Goal: Go to known website: Access a specific website the user already knows

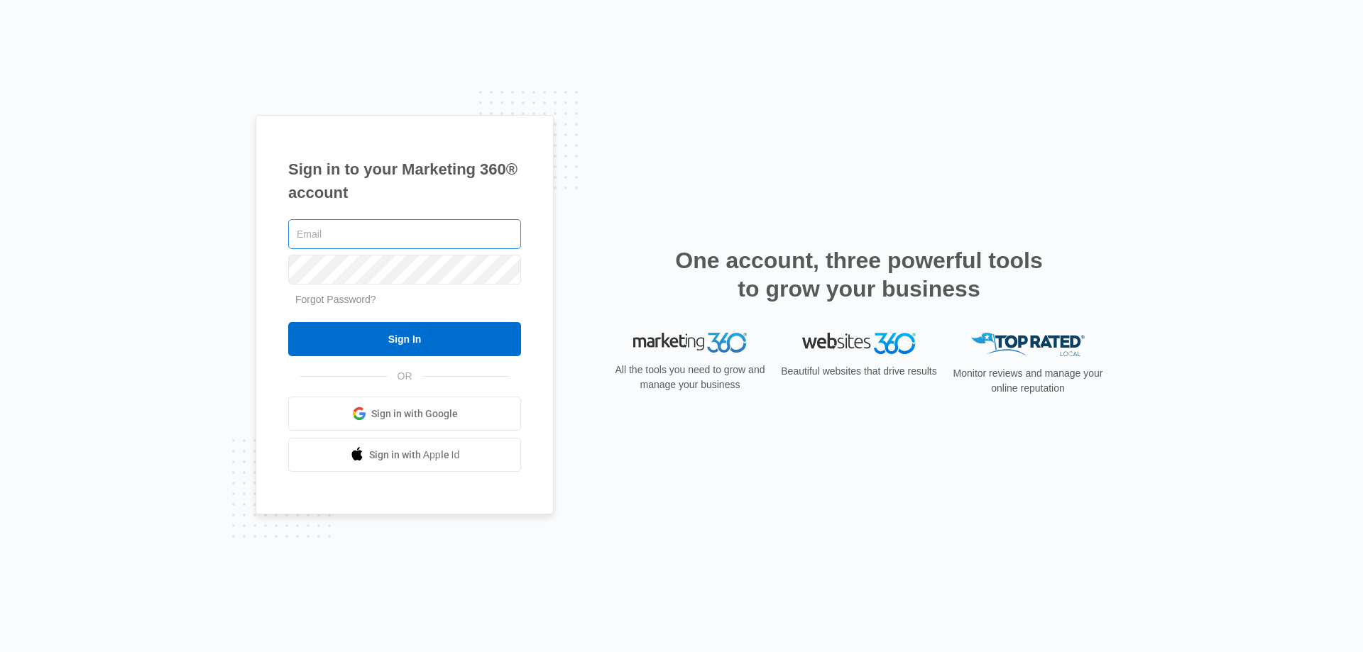
click at [328, 231] on input "text" at bounding box center [404, 234] width 233 height 30
type input "lisa.morrison@cli-services.com"
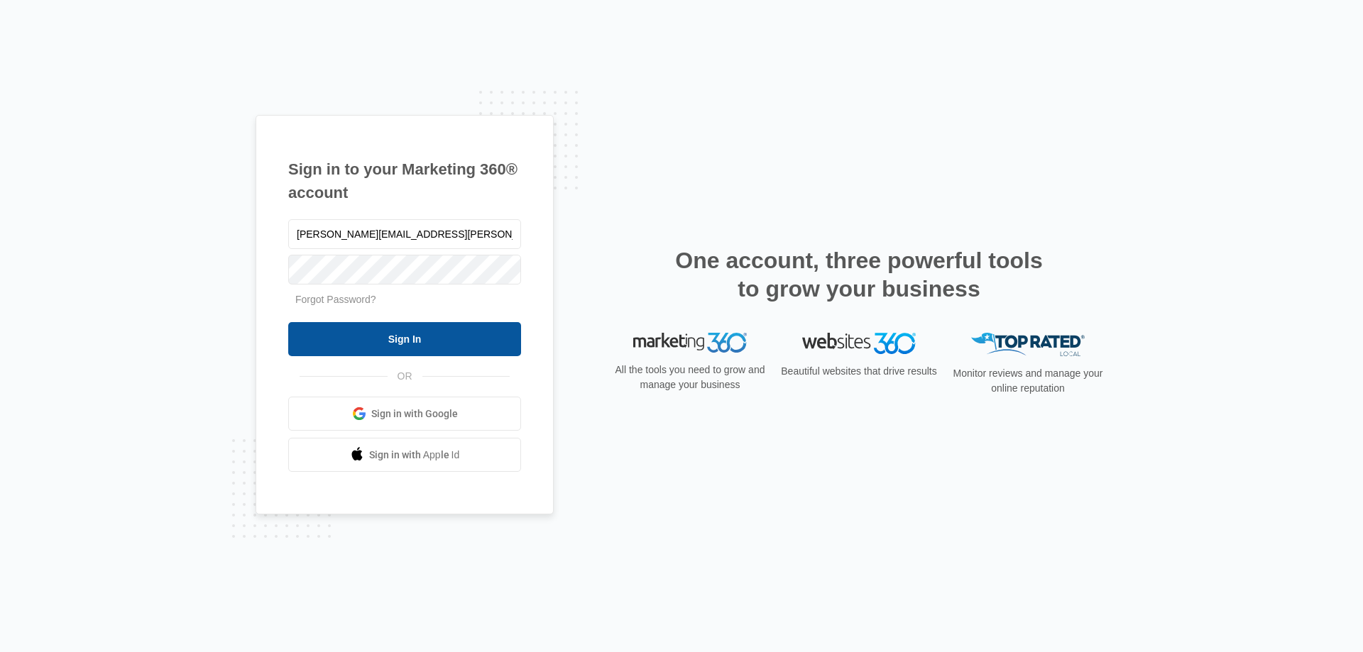
click at [434, 340] on input "Sign In" at bounding box center [404, 339] width 233 height 34
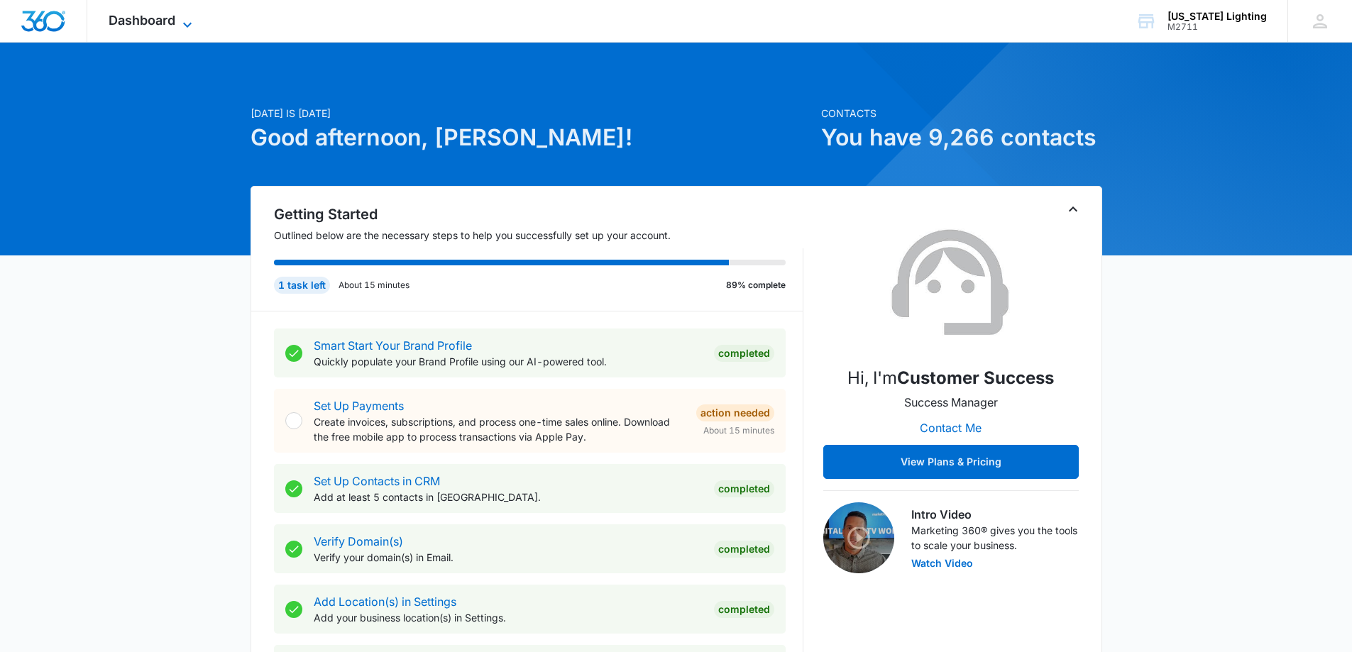
click at [168, 21] on span "Dashboard" at bounding box center [142, 20] width 67 height 15
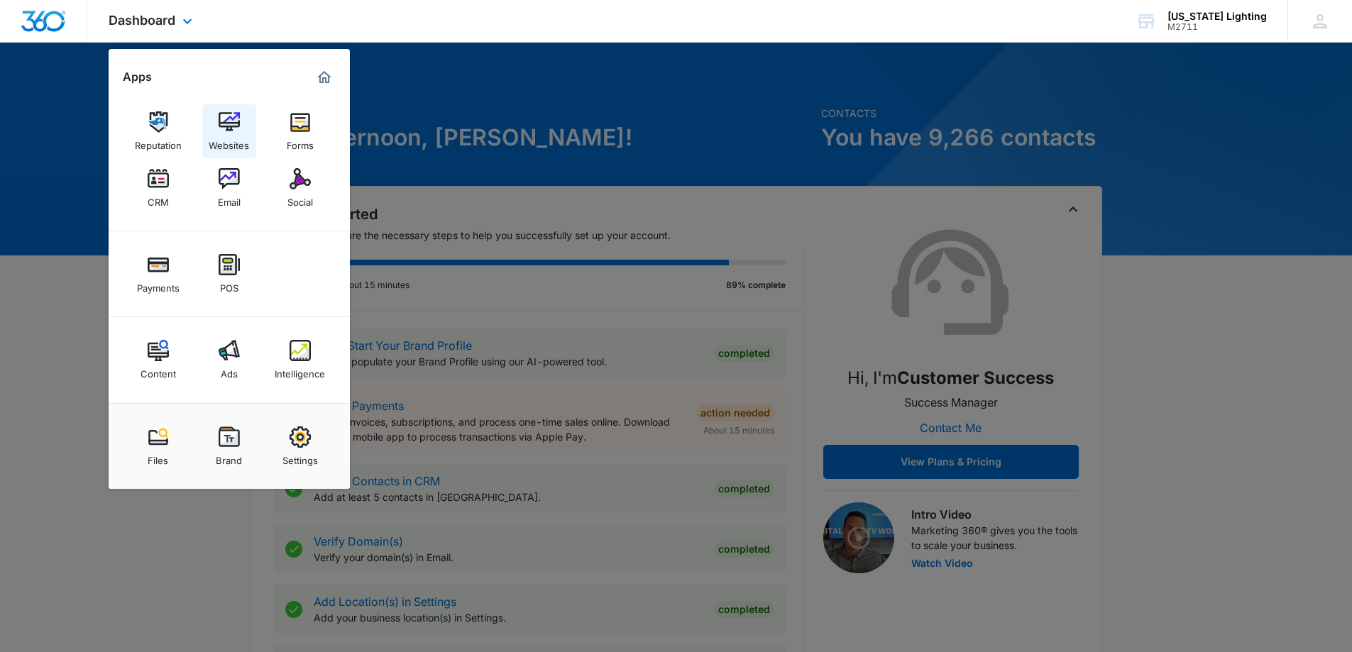
click at [229, 117] on img at bounding box center [229, 121] width 21 height 21
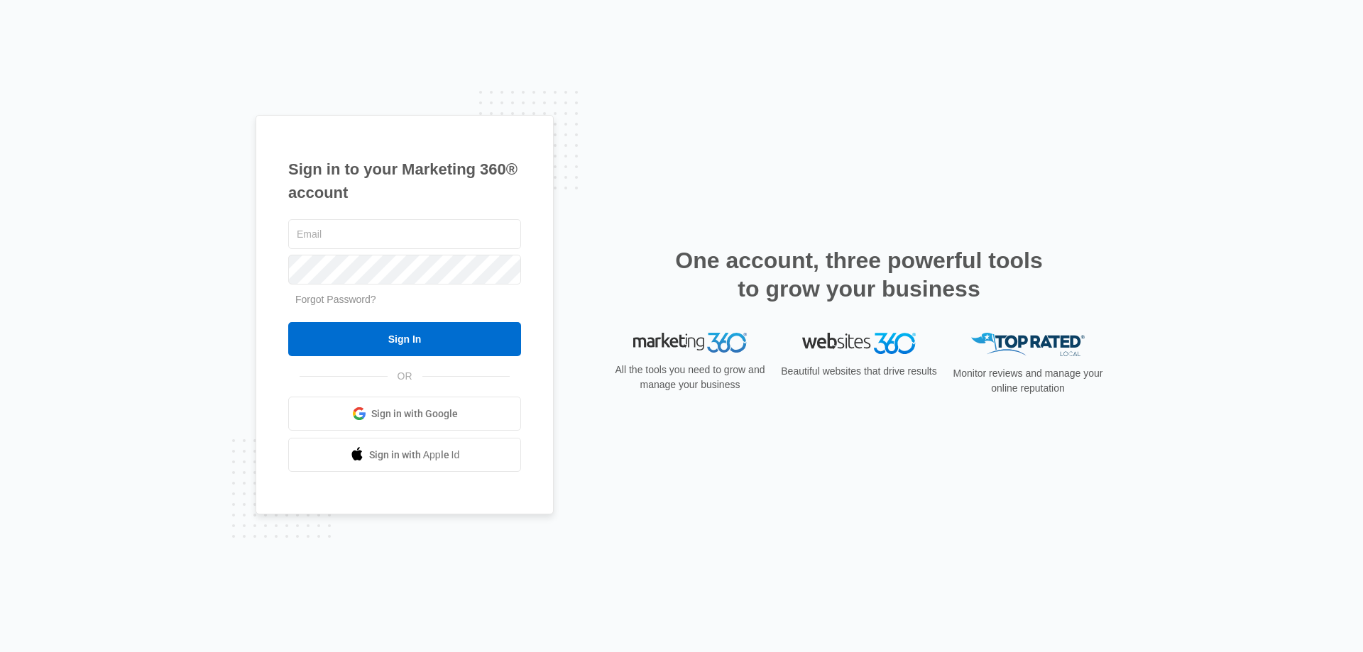
click at [1275, 409] on div "Sign in to your Marketing 360® account Forgot Password? Sign In OR Sign in with…" at bounding box center [681, 326] width 1363 height 652
